Goal: Task Accomplishment & Management: Manage account settings

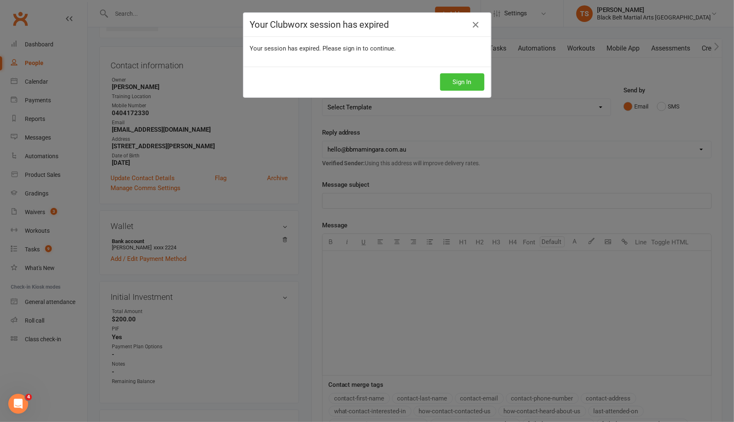
click at [455, 80] on button "Sign In" at bounding box center [462, 81] width 44 height 17
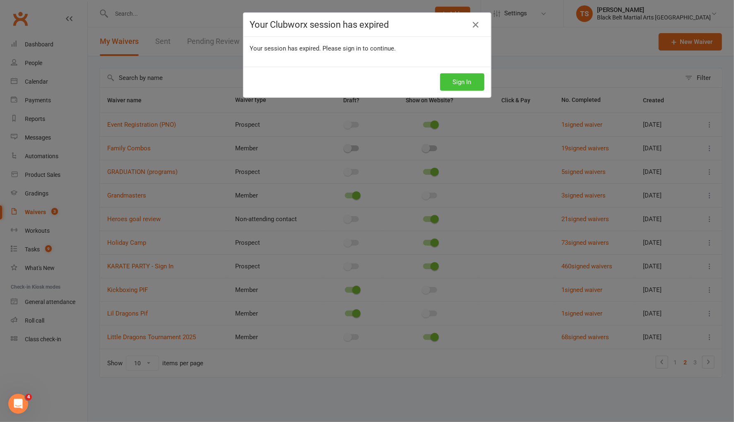
click at [473, 83] on button "Sign In" at bounding box center [462, 81] width 44 height 17
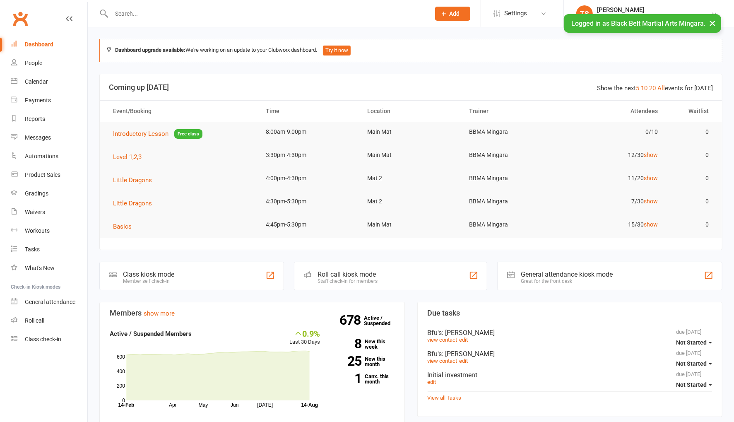
click at [137, 14] on input "text" at bounding box center [267, 14] width 316 height 12
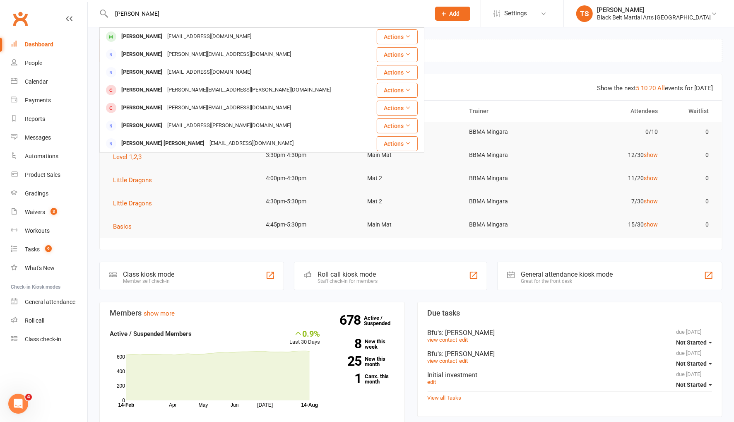
type input "edward prid"
click at [142, 39] on div "Edward Priddis" at bounding box center [142, 37] width 46 height 12
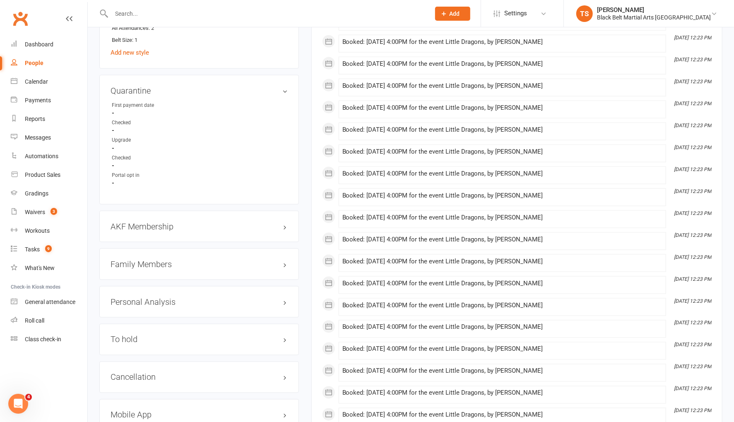
click at [135, 260] on h3 "Family Members" at bounding box center [199, 264] width 177 height 9
click at [143, 278] on link "Amie Ryan - Parent / Guardian" at bounding box center [159, 282] width 95 height 9
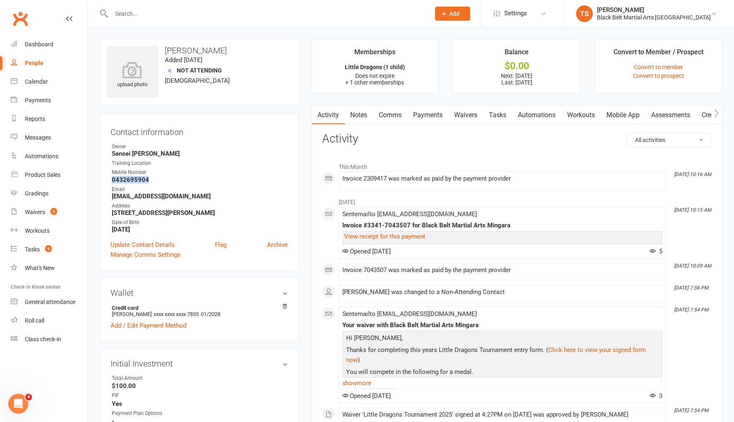
drag, startPoint x: 154, startPoint y: 179, endPoint x: 110, endPoint y: 180, distance: 43.9
click at [109, 181] on div "Contact information Owner Sensei Pauline Training Location Mobile Number 043269…" at bounding box center [199, 192] width 200 height 158
copy strong "0432695904"
click at [398, 117] on link "Comms" at bounding box center [391, 115] width 34 height 19
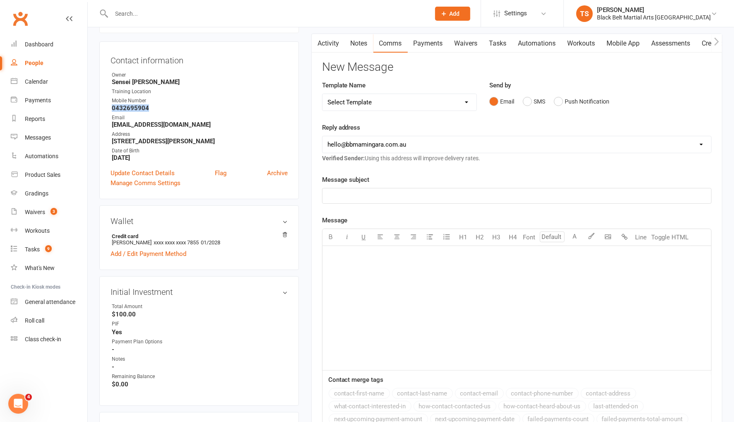
scroll to position [80, 0]
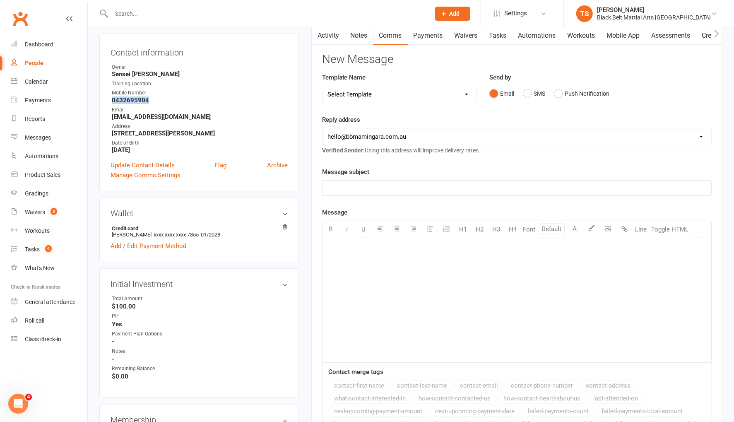
click at [467, 92] on select "Select Template [SMS] 14 Day Absentee AFU Lil Dragons [SMS] 14 day Absentee AFU…" at bounding box center [400, 94] width 155 height 17
click at [323, 86] on select "Select Template [SMS] 14 Day Absentee AFU Lil Dragons [SMS] 14 day Absentee AFU…" at bounding box center [400, 94] width 155 height 17
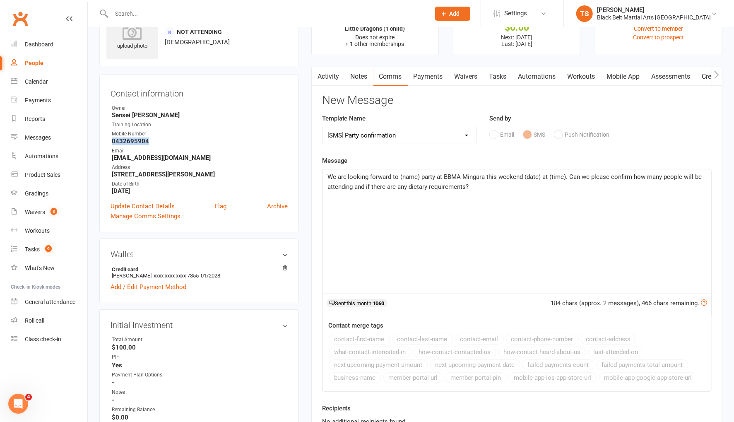
scroll to position [35, 0]
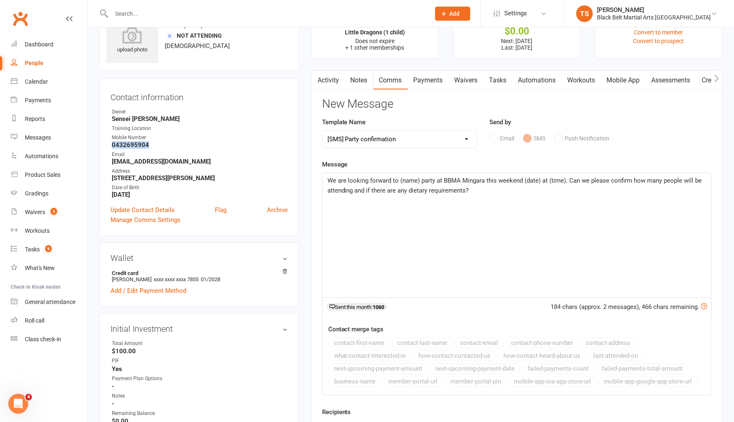
click at [469, 140] on select "Select Template [SMS] 14 Day Absentee AFU Lil Dragons [SMS] 14 day Absentee AFU…" at bounding box center [400, 139] width 155 height 17
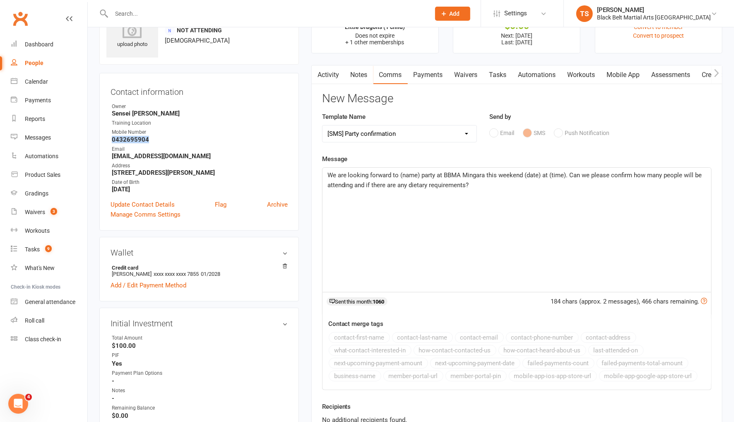
select select "28"
click at [323, 126] on select "Select Template [SMS] 14 Day Absentee AFU Lil Dragons [SMS] 14 day Absentee AFU…" at bounding box center [400, 134] width 155 height 17
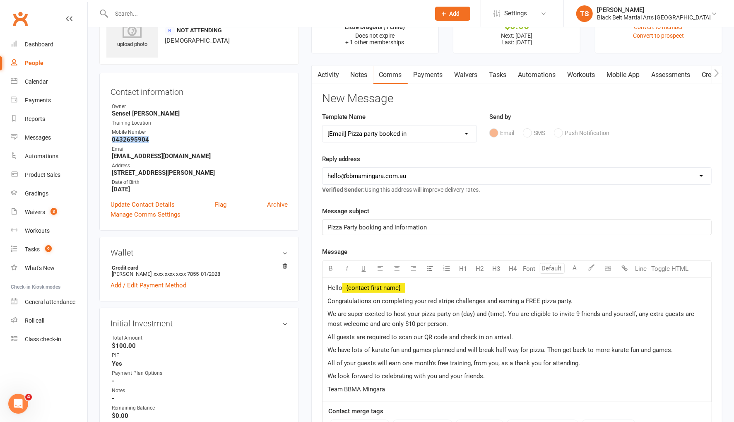
scroll to position [68, 0]
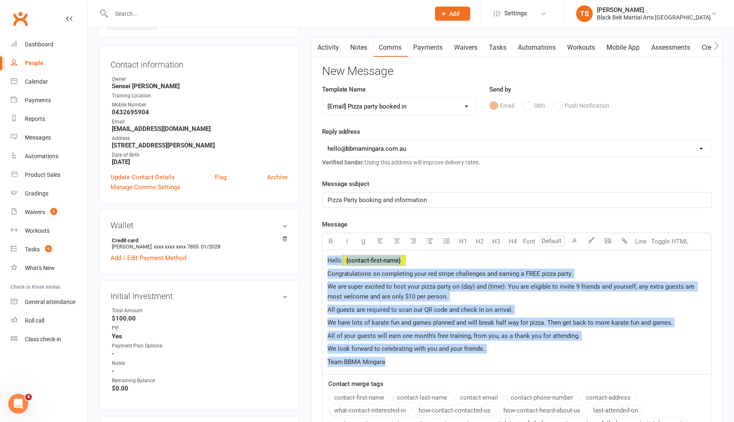
drag, startPoint x: 389, startPoint y: 361, endPoint x: 297, endPoint y: 258, distance: 138.2
copy div "Hello ﻿ {contact-first-name} Congratulations on completing your red stripe chal…"
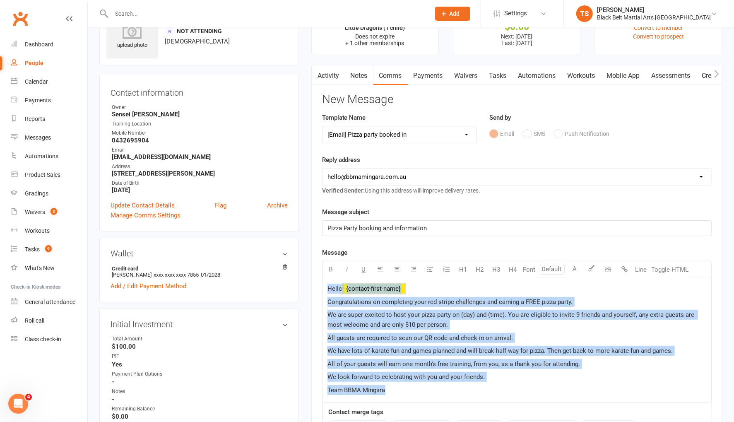
scroll to position [0, 0]
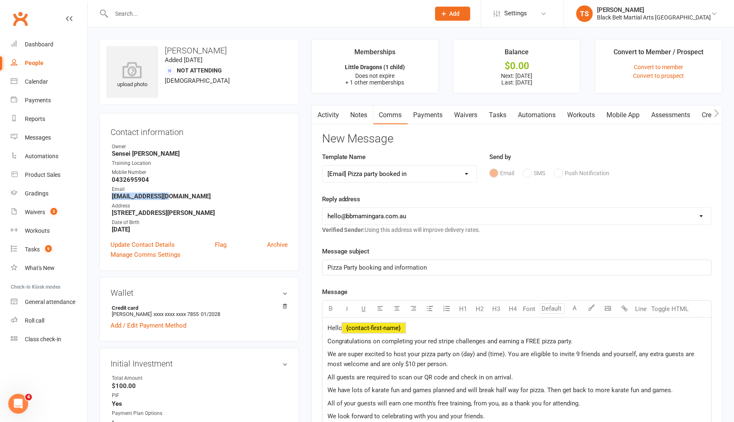
drag, startPoint x: 175, startPoint y: 193, endPoint x: 112, endPoint y: 197, distance: 62.7
click at [112, 198] on strong "aimz600@gmail.com" at bounding box center [200, 196] width 176 height 7
copy strong "aimz600@gmail.com"
click at [326, 116] on link "Activity" at bounding box center [328, 115] width 33 height 19
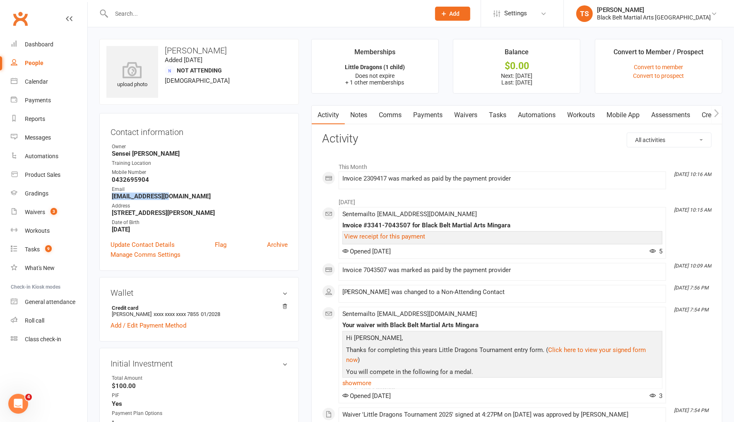
click at [392, 117] on link "Comms" at bounding box center [391, 115] width 34 height 19
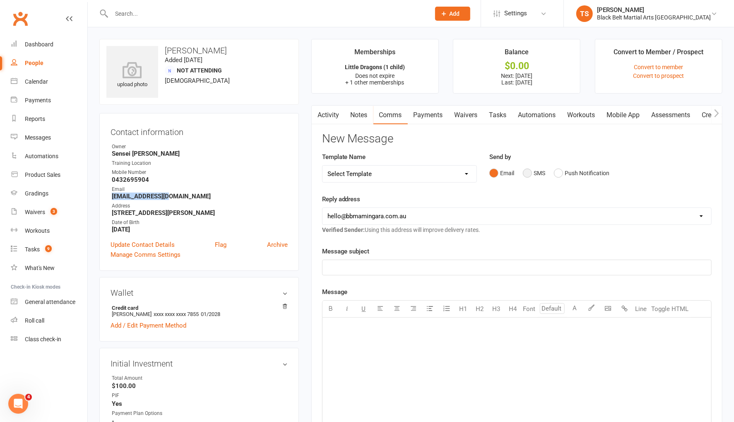
drag, startPoint x: 526, startPoint y: 172, endPoint x: 518, endPoint y: 185, distance: 14.7
click at [526, 172] on button "SMS" at bounding box center [534, 173] width 22 height 16
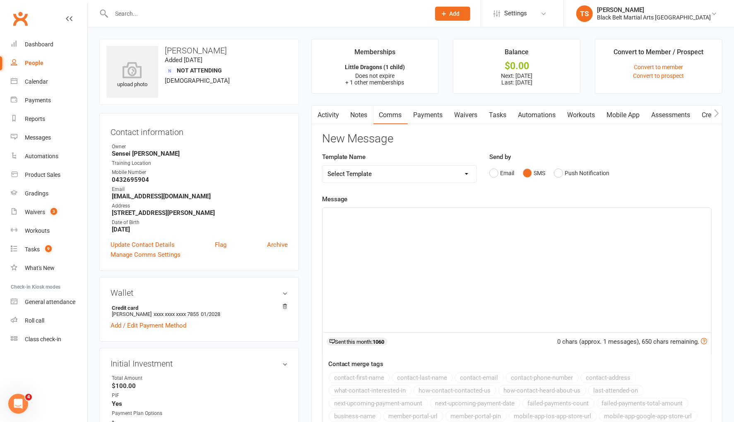
click at [461, 239] on div "﻿" at bounding box center [517, 270] width 389 height 124
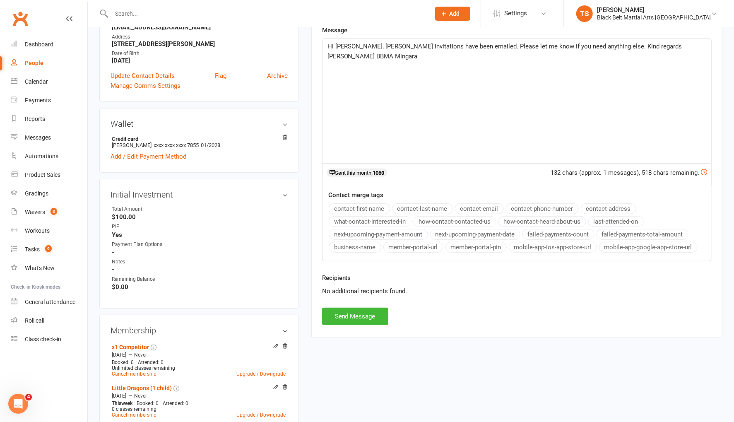
scroll to position [175, 0]
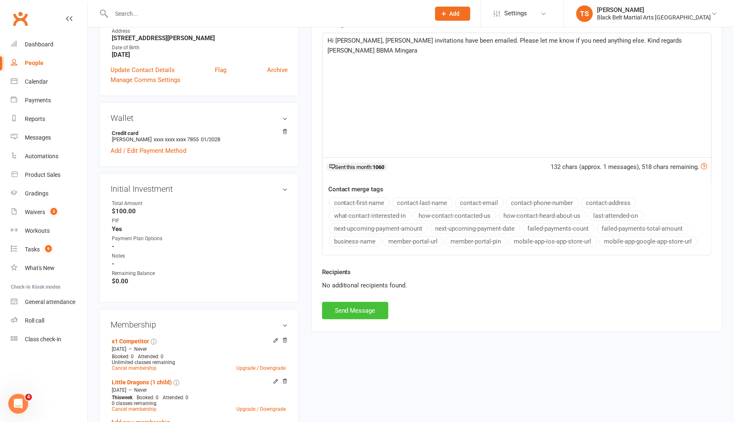
click at [365, 307] on button "Send Message" at bounding box center [355, 310] width 66 height 17
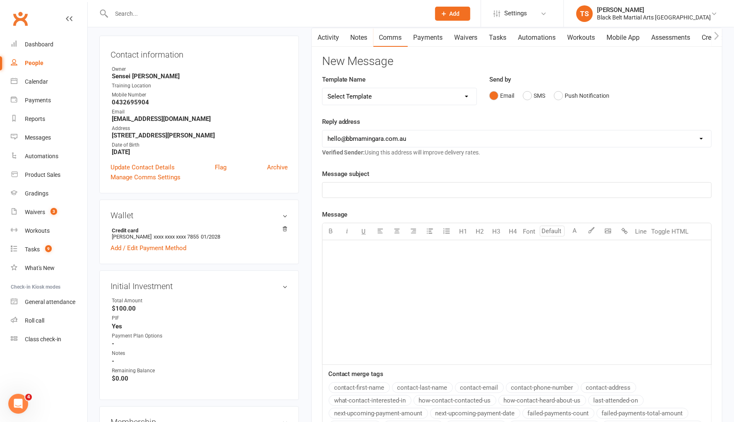
scroll to position [36, 0]
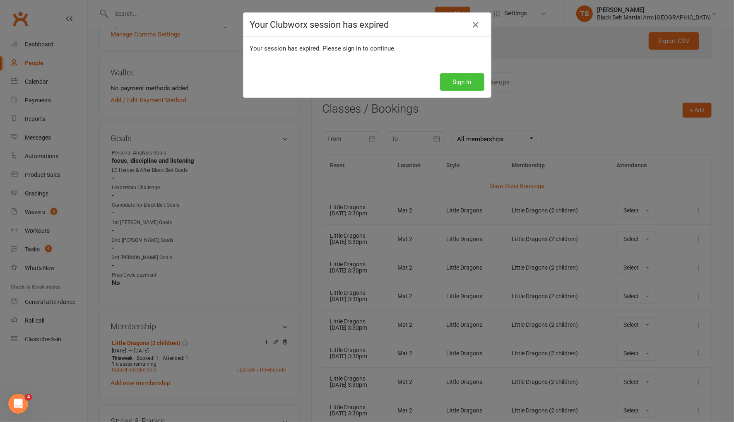
click at [464, 83] on button "Sign In" at bounding box center [462, 81] width 44 height 17
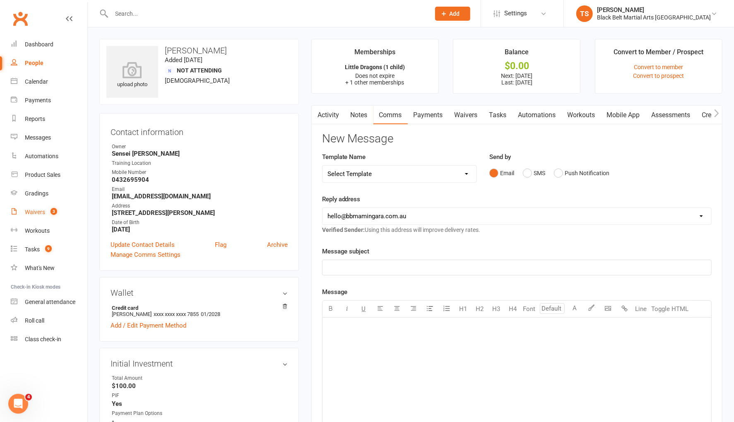
click at [38, 213] on div "Waivers" at bounding box center [35, 212] width 20 height 7
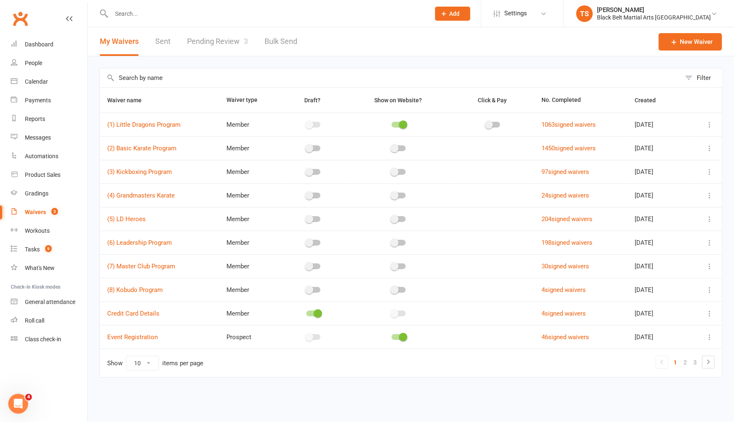
click at [218, 43] on link "Pending Review 3" at bounding box center [217, 41] width 61 height 29
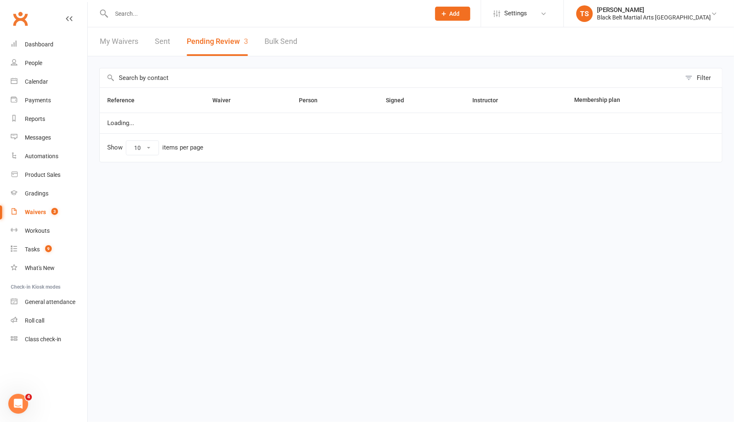
select select "50"
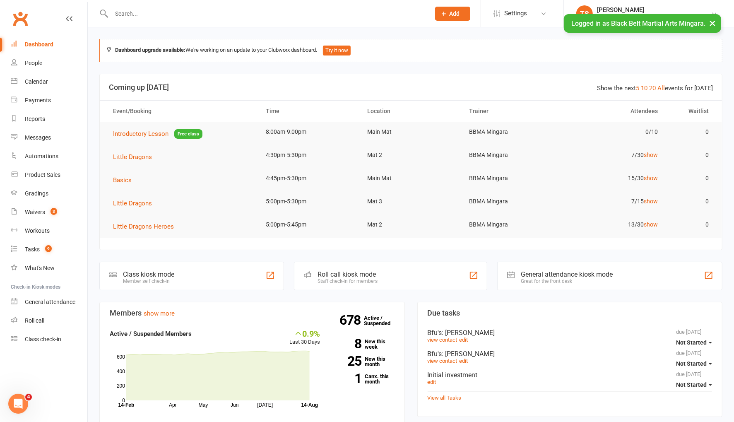
click at [161, 14] on input "text" at bounding box center [267, 14] width 316 height 12
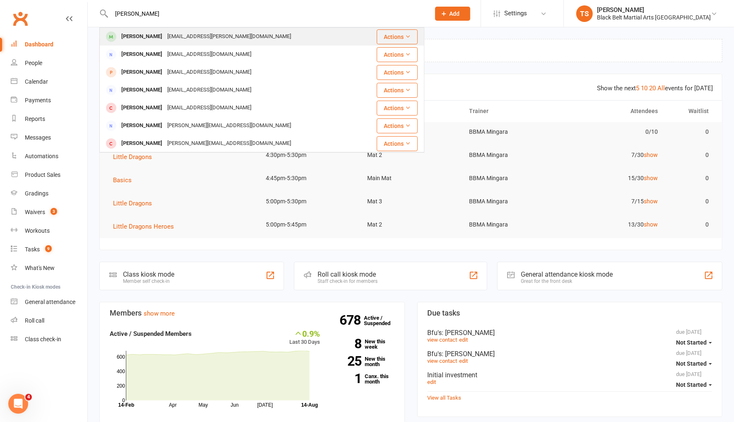
type input "[PERSON_NAME]"
click at [159, 35] on div "Isabelle Martin" at bounding box center [142, 37] width 46 height 12
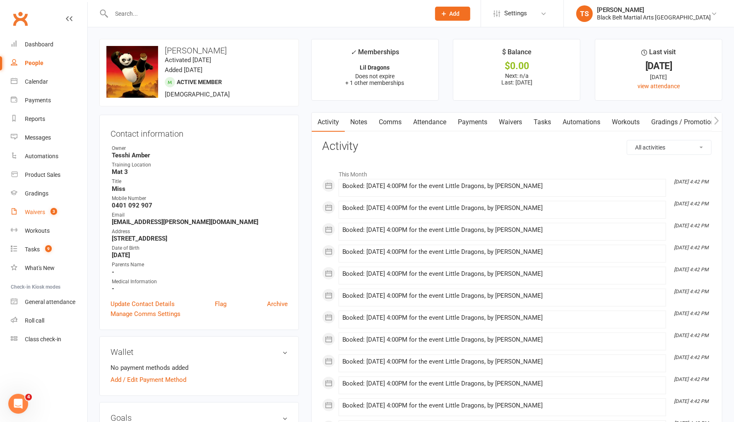
click at [30, 215] on div "Waivers" at bounding box center [35, 212] width 20 height 7
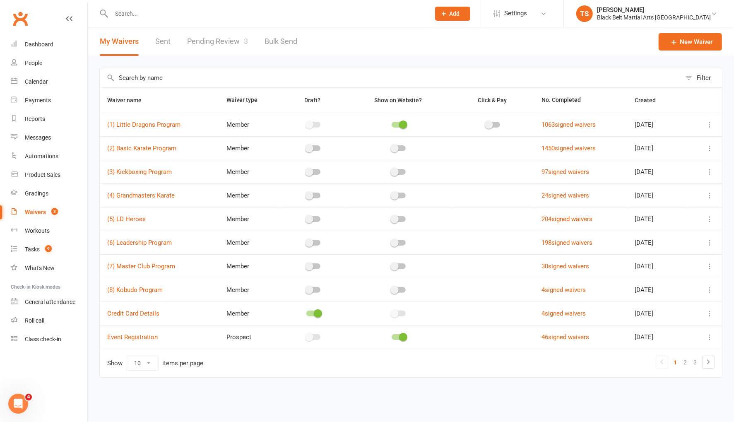
click at [211, 41] on link "Pending Review 3" at bounding box center [217, 41] width 61 height 29
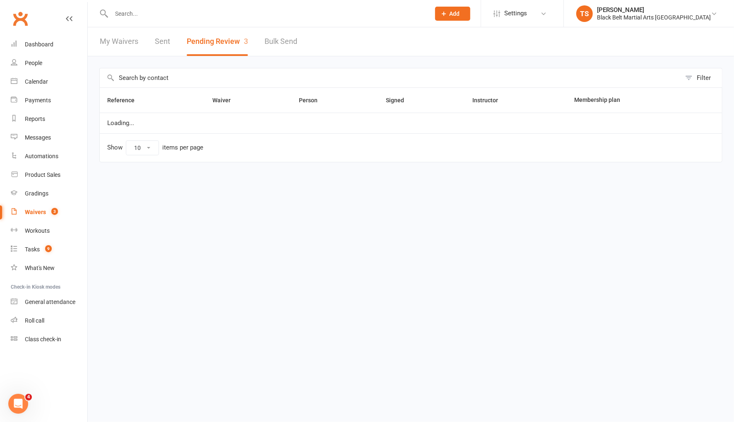
select select "50"
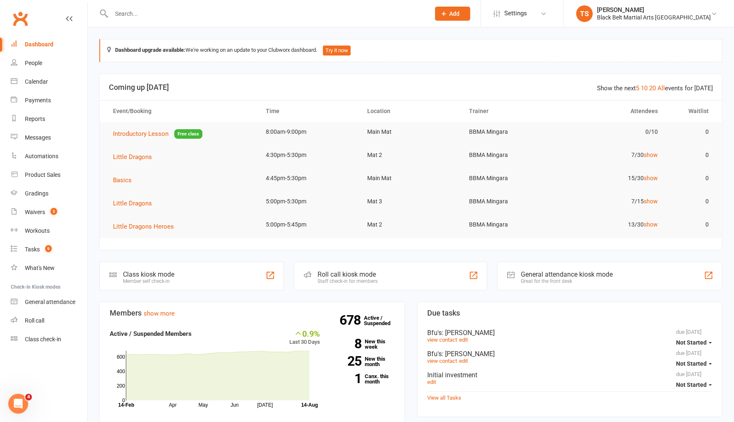
click at [136, 12] on input "text" at bounding box center [267, 14] width 316 height 12
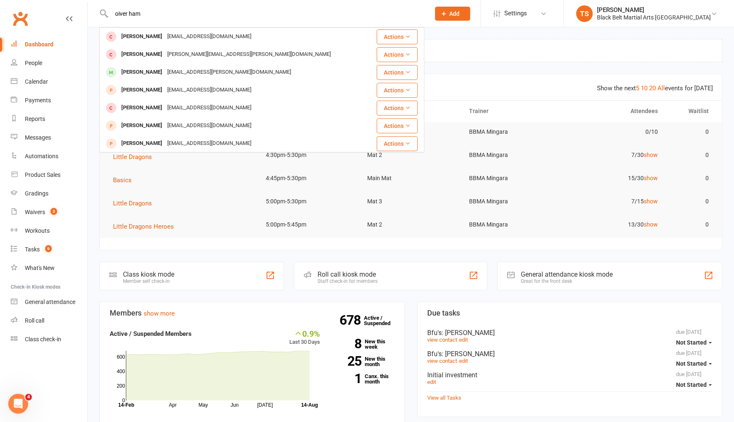
click at [118, 14] on input "oiver ham" at bounding box center [267, 14] width 316 height 12
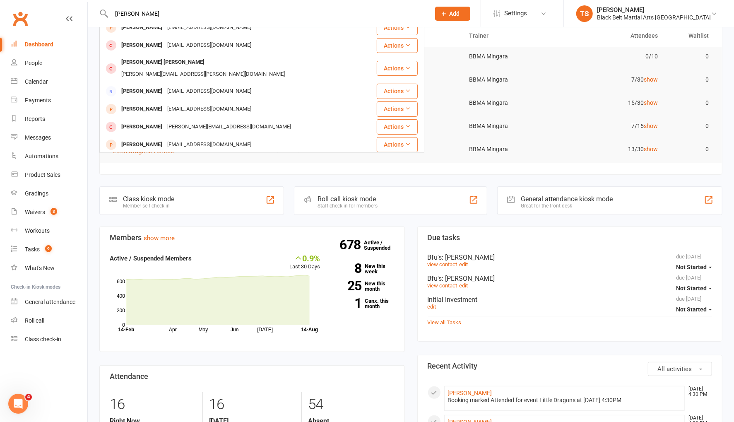
scroll to position [152, 0]
click at [174, 14] on input "oliver ham" at bounding box center [267, 14] width 316 height 12
type input "oliver hamil"
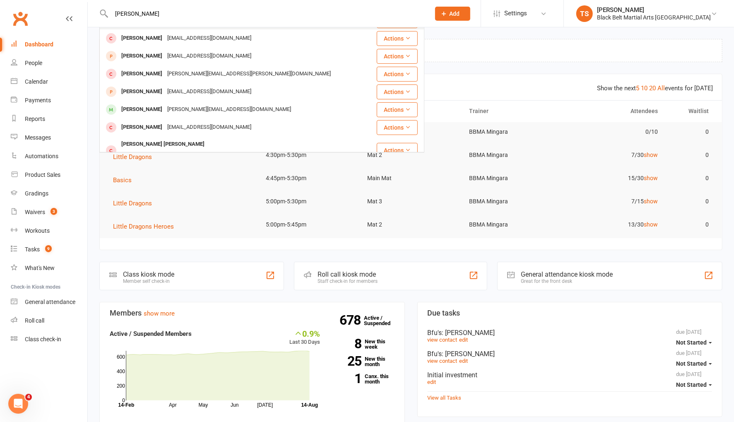
scroll to position [72, 0]
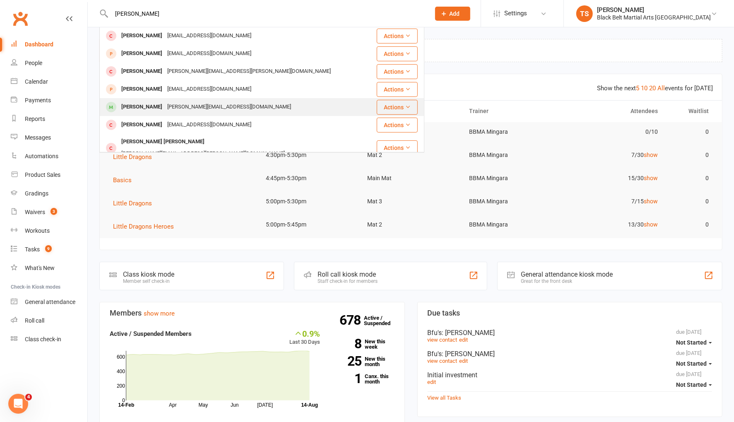
click at [174, 106] on div "Rebecca_mclachlan@icloud.com" at bounding box center [229, 107] width 129 height 12
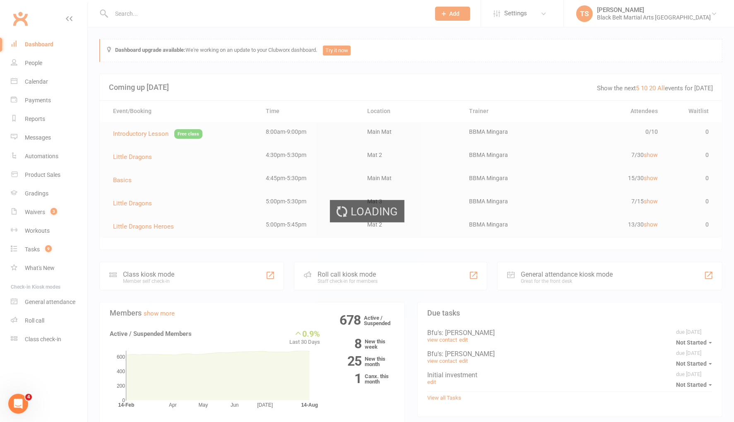
scroll to position [0, 0]
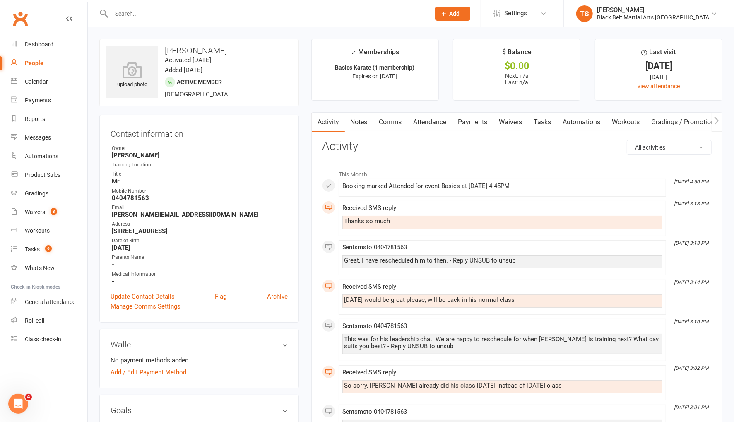
scroll to position [3, 0]
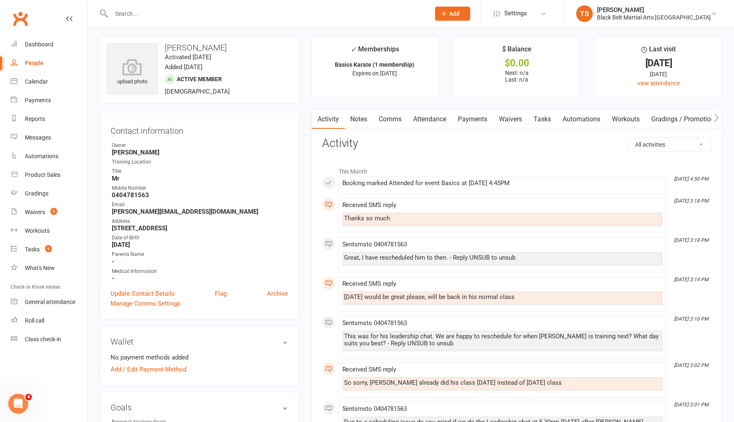
click at [384, 119] on link "Comms" at bounding box center [391, 119] width 34 height 19
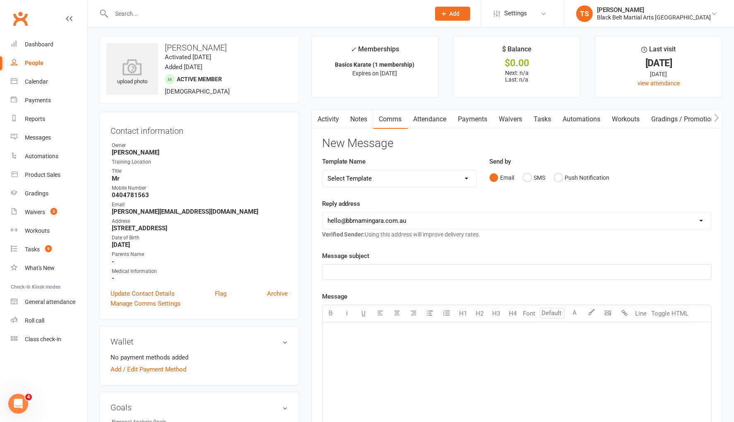
scroll to position [3, 0]
click at [144, 17] on input "text" at bounding box center [267, 14] width 316 height 12
type input "carly"
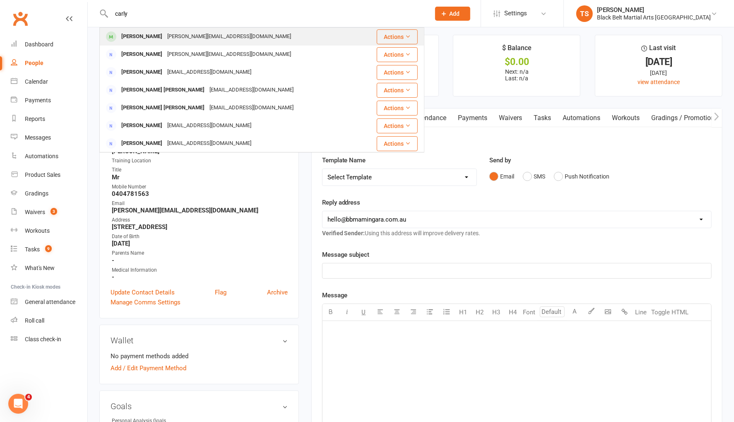
click at [154, 40] on div "Carly Tippett" at bounding box center [142, 37] width 46 height 12
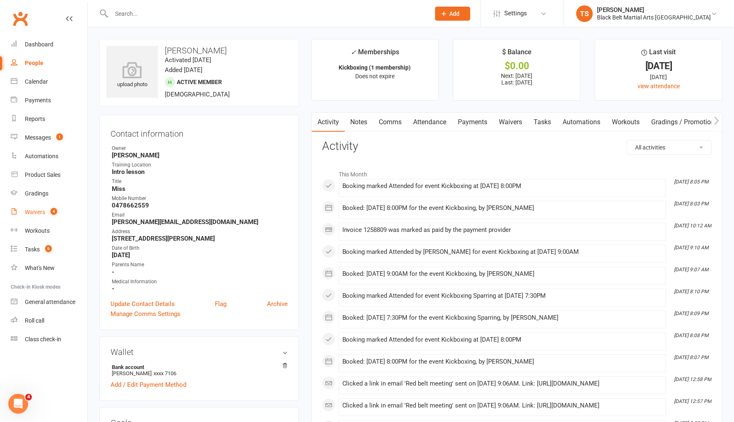
click at [41, 215] on div "Waivers" at bounding box center [35, 212] width 20 height 7
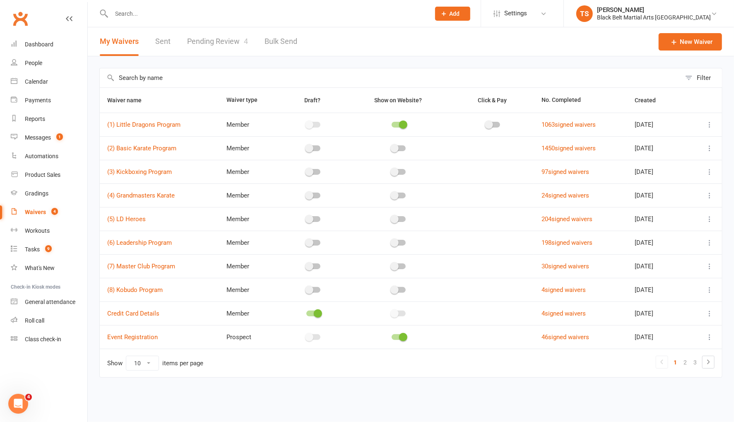
drag, startPoint x: 217, startPoint y: 42, endPoint x: 222, endPoint y: 44, distance: 4.6
click at [218, 42] on link "Pending Review 4" at bounding box center [217, 41] width 61 height 29
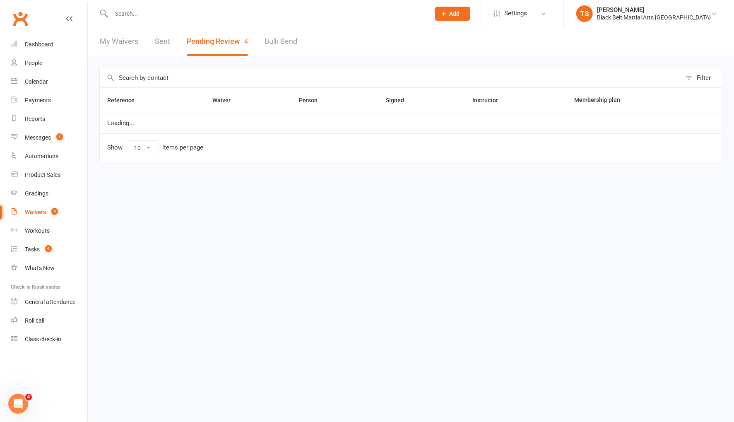
select select "50"
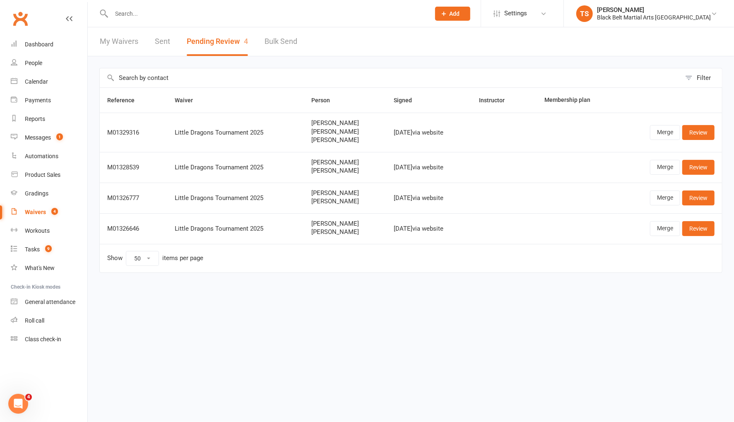
click at [38, 212] on div "Waivers" at bounding box center [35, 212] width 21 height 7
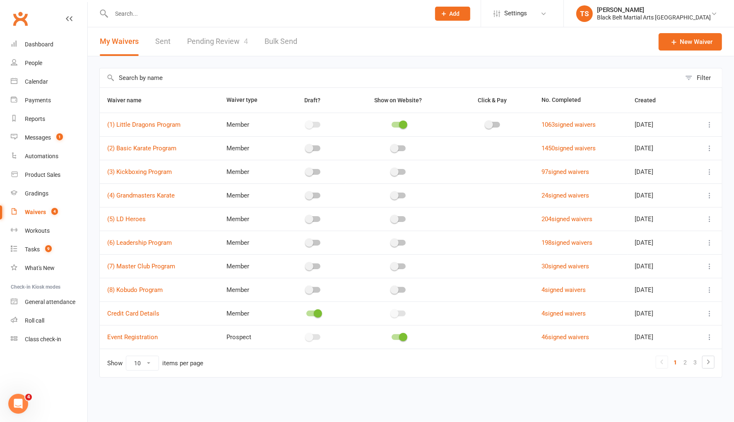
click at [214, 44] on link "Pending Review 4" at bounding box center [217, 41] width 61 height 29
select select "50"
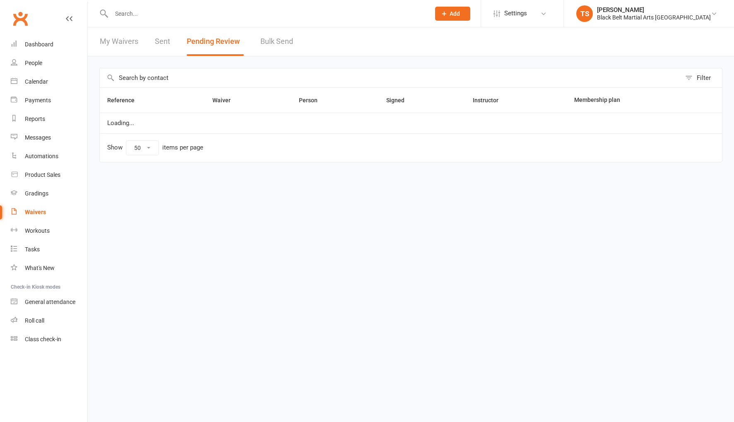
select select "50"
